Goal: Task Accomplishment & Management: Manage account settings

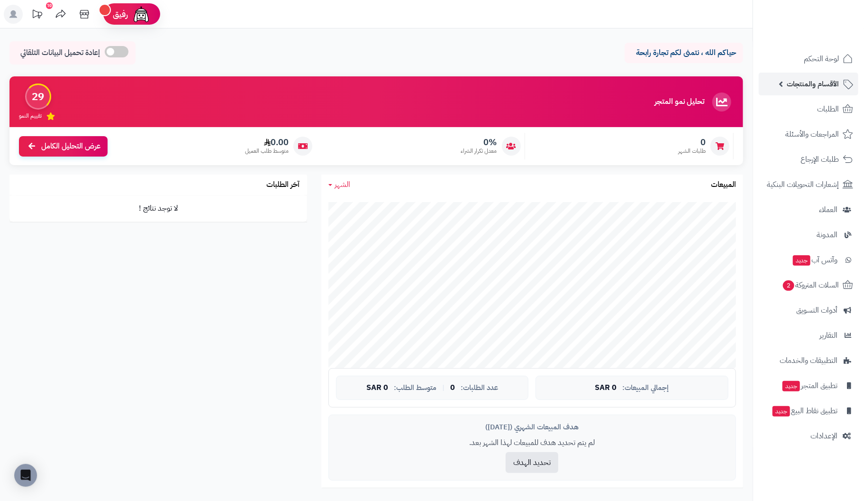
click at [828, 83] on span "الأقسام والمنتجات" at bounding box center [813, 83] width 52 height 13
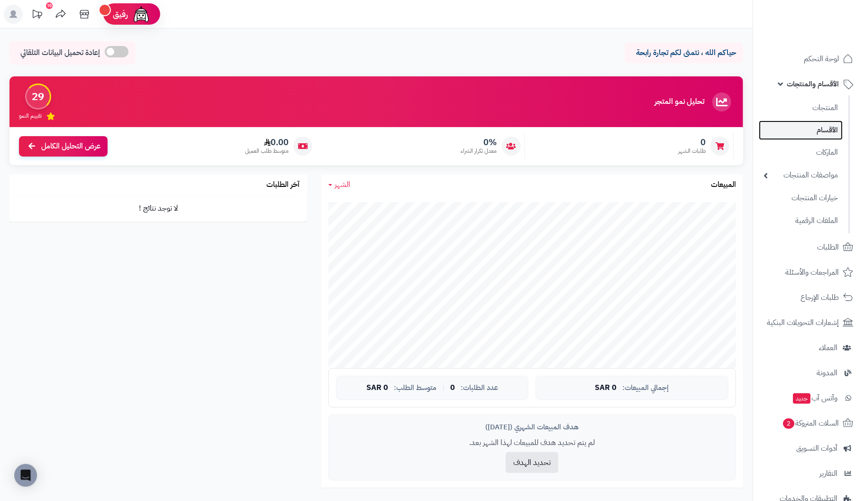
click at [827, 125] on link "الأقسام" at bounding box center [801, 129] width 84 height 19
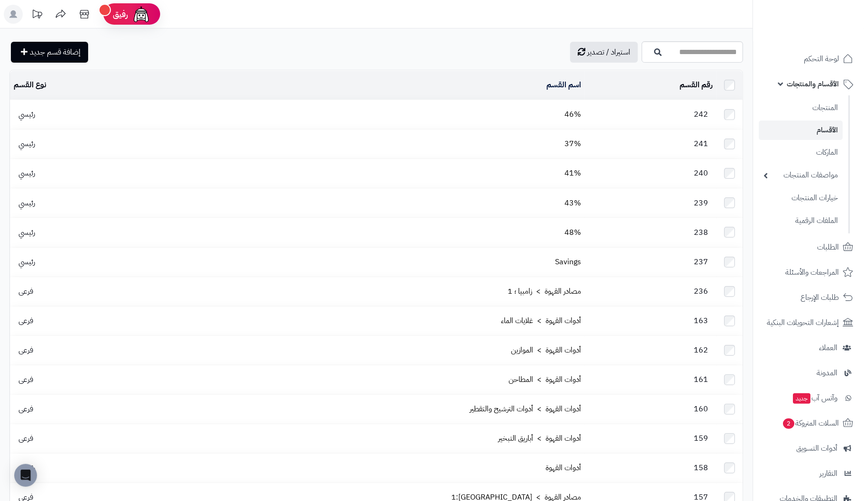
click at [732, 107] on td at bounding box center [730, 114] width 26 height 29
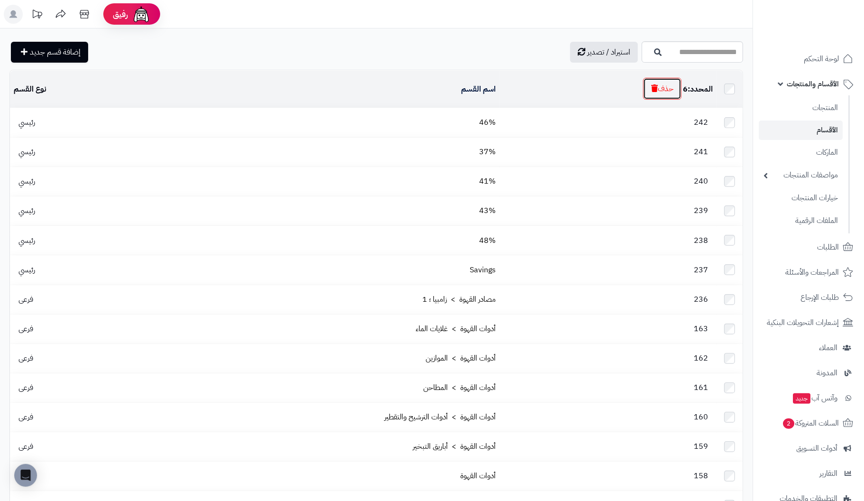
click at [668, 85] on button "حذف" at bounding box center [662, 89] width 38 height 22
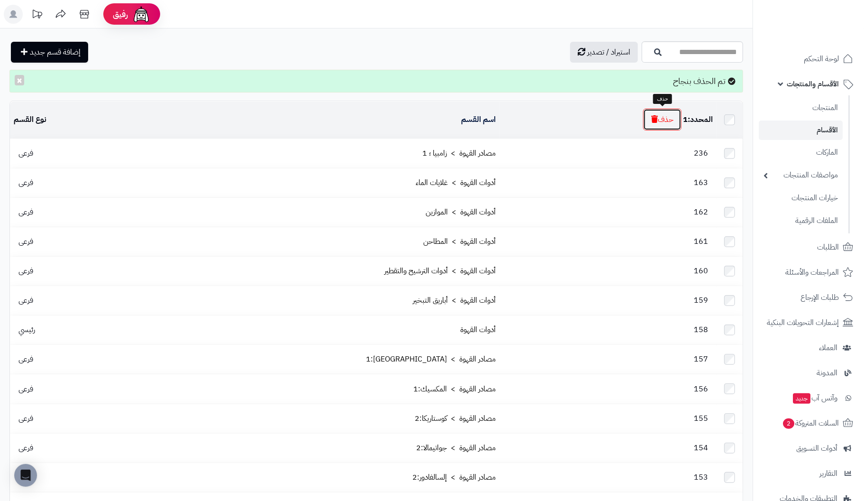
click at [658, 118] on button "حذف" at bounding box center [662, 120] width 38 height 22
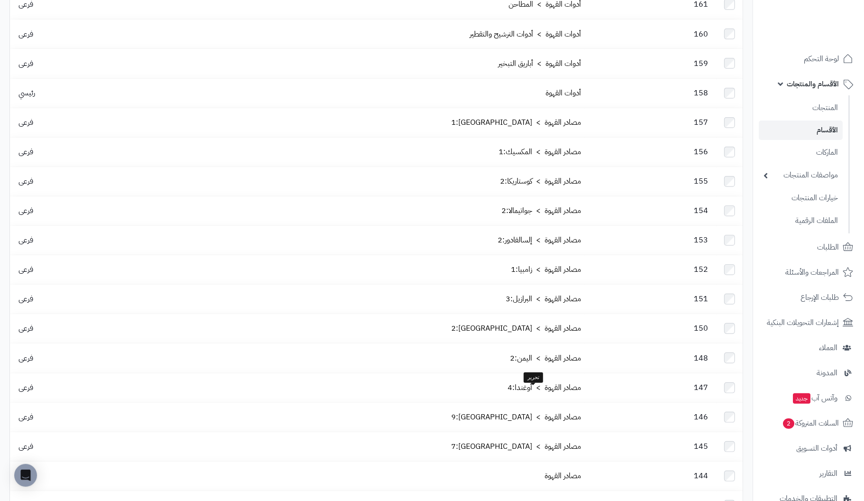
scroll to position [69, 0]
